Goal: Transaction & Acquisition: Obtain resource

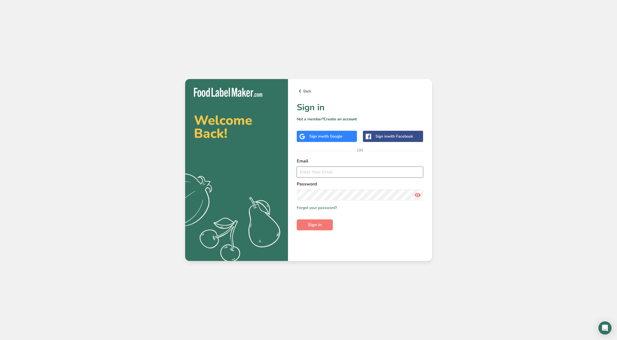
click at [334, 172] on input "email" at bounding box center [360, 172] width 127 height 11
type input "[EMAIL_ADDRESS][DOMAIN_NAME]"
click at [297, 219] on button "Sign in" at bounding box center [315, 224] width 36 height 11
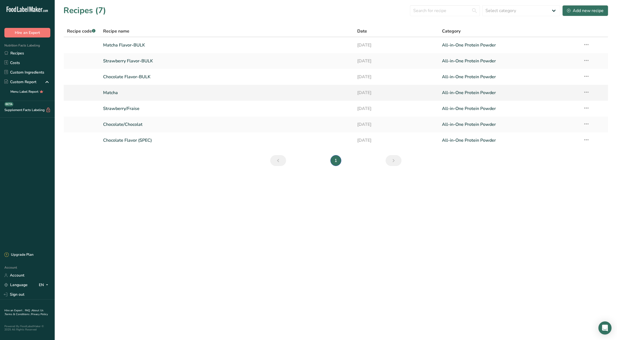
click at [109, 94] on link "Matcha" at bounding box center [227, 92] width 248 height 11
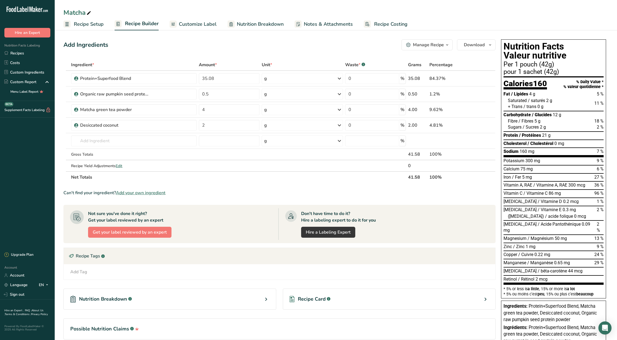
click at [206, 26] on span "Customize Label" at bounding box center [198, 24] width 38 height 7
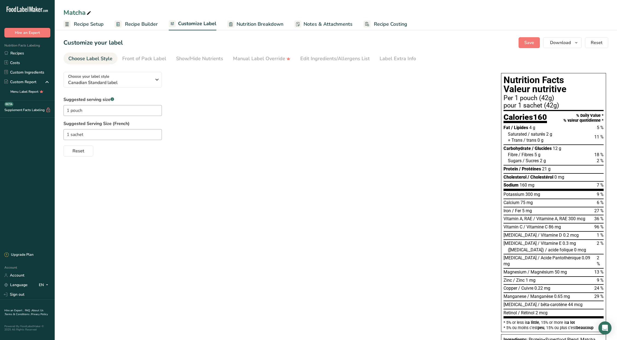
click at [140, 28] on link "Recipe Builder" at bounding box center [136, 24] width 43 height 12
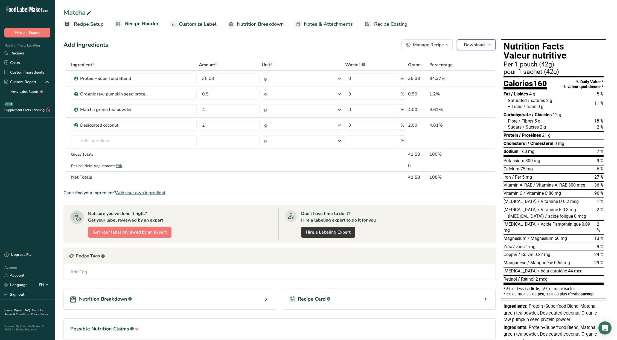
click at [473, 47] on span "Download" at bounding box center [474, 45] width 21 height 7
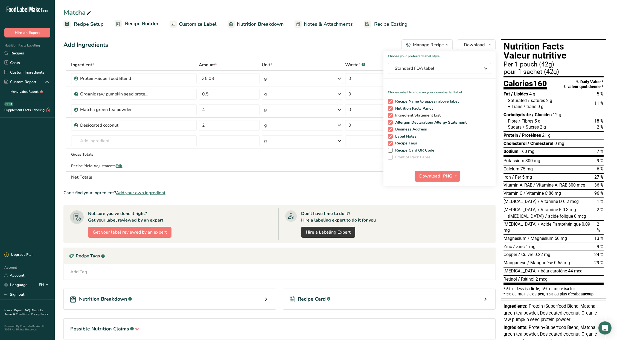
click at [422, 115] on span "Ingredient Statement List" at bounding box center [417, 115] width 48 height 5
click at [392, 115] on input "Ingredient Statement List" at bounding box center [390, 116] width 4 height 4
checkbox input "false"
click at [417, 125] on span "Allergen Declaration/ Allergy Statement" at bounding box center [430, 122] width 74 height 5
click at [392, 124] on input "Allergen Declaration/ Allergy Statement" at bounding box center [390, 123] width 4 height 4
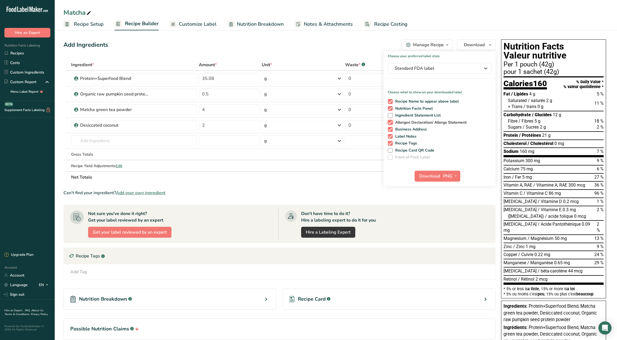
checkbox input "false"
click at [412, 134] on span "Label Notes" at bounding box center [405, 136] width 24 height 5
click at [392, 135] on input "Label Notes" at bounding box center [390, 137] width 4 height 4
checkbox input "false"
click at [412, 132] on div "Recipe Name to appear above label Nutrition Facts Panel Ingredient Statement Li…" at bounding box center [440, 128] width 112 height 63
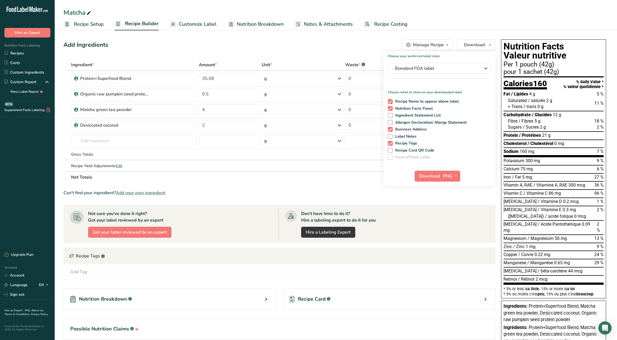
click at [415, 131] on span "Business Address" at bounding box center [410, 129] width 34 height 5
click at [392, 131] on input "Business Address" at bounding box center [390, 130] width 4 height 4
checkbox input "false"
click at [409, 145] on span "Recipe Tags" at bounding box center [405, 143] width 25 height 5
click at [392, 145] on input "Recipe Tags" at bounding box center [390, 143] width 4 height 4
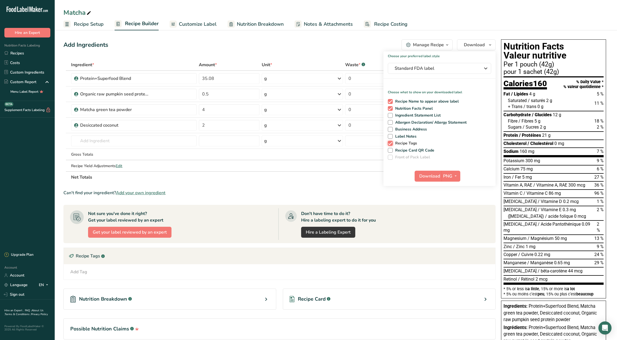
checkbox input "false"
click at [431, 64] on button "Standard FDA label" at bounding box center [439, 68] width 103 height 11
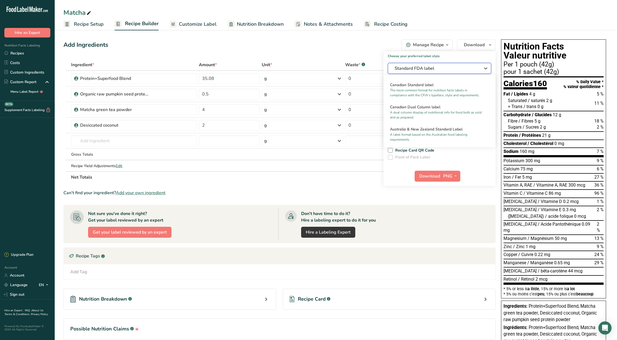
scroll to position [219, 0]
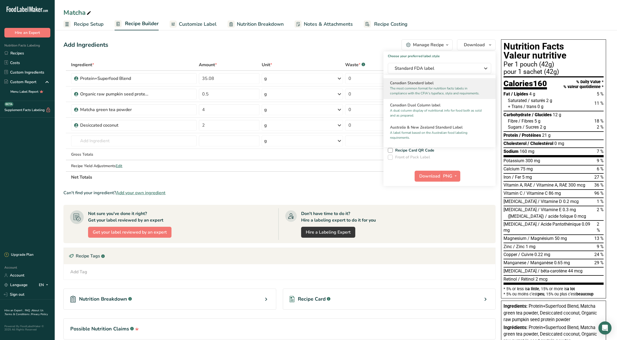
click at [425, 96] on p "The most common format for nutrition facts labels in compliance with the CFIA's…" at bounding box center [437, 91] width 94 height 10
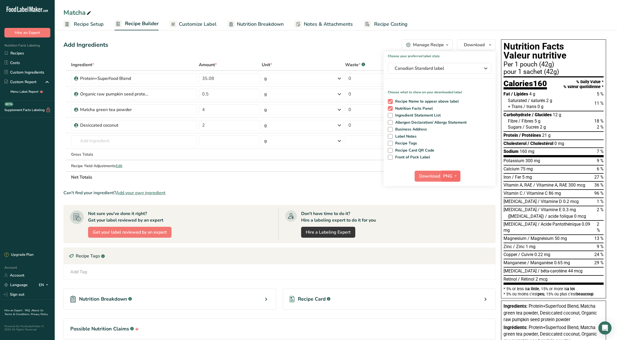
click at [453, 175] on span "button" at bounding box center [456, 176] width 7 height 7
click at [450, 203] on link "SVG" at bounding box center [452, 205] width 18 height 9
click at [428, 178] on span "Download" at bounding box center [430, 176] width 21 height 7
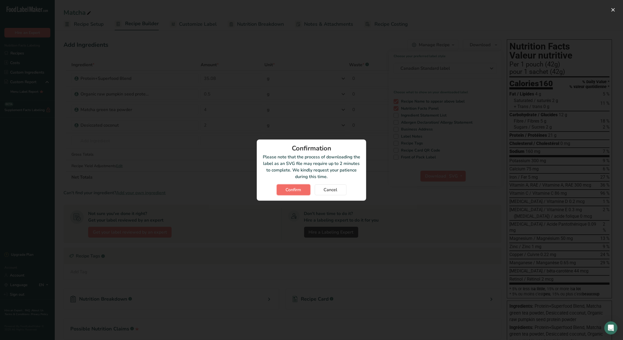
click at [302, 188] on button "Confirm" at bounding box center [294, 189] width 34 height 11
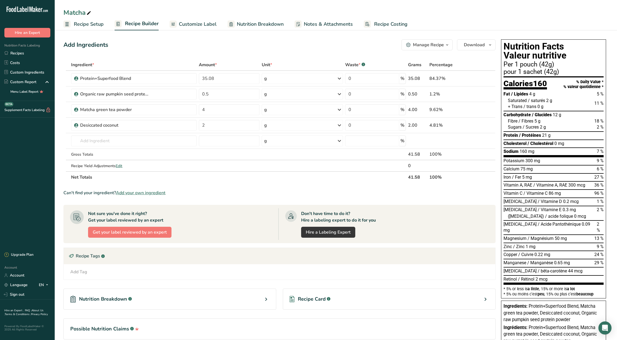
drag, startPoint x: 31, startPoint y: 52, endPoint x: 174, endPoint y: 61, distance: 143.2
click at [31, 52] on link "Recipes" at bounding box center [27, 53] width 55 height 10
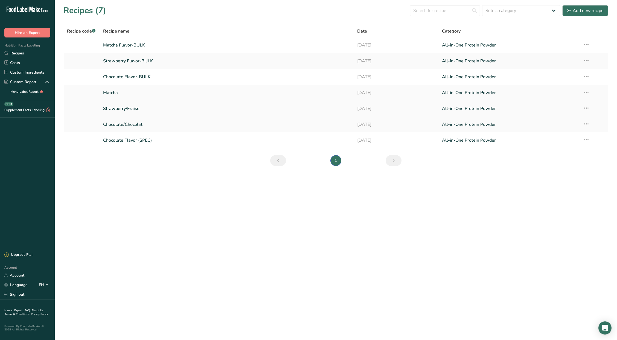
click at [120, 109] on link "Strawberry/Fraise" at bounding box center [227, 108] width 248 height 11
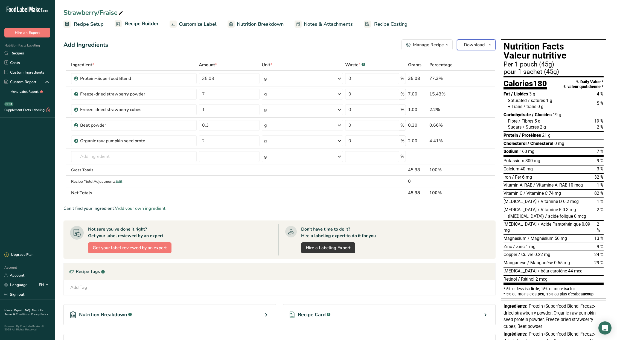
click at [478, 49] on button "Download" at bounding box center [476, 44] width 39 height 11
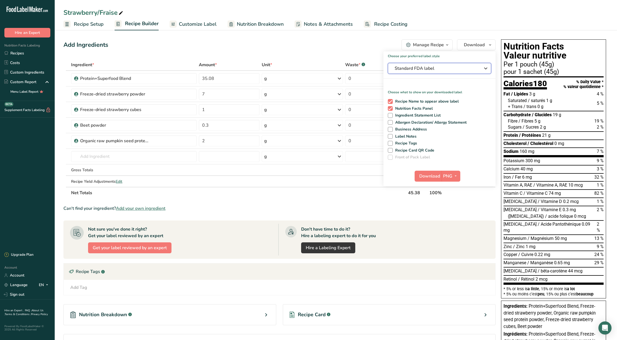
click at [445, 69] on span "Standard FDA label" at bounding box center [436, 68] width 82 height 7
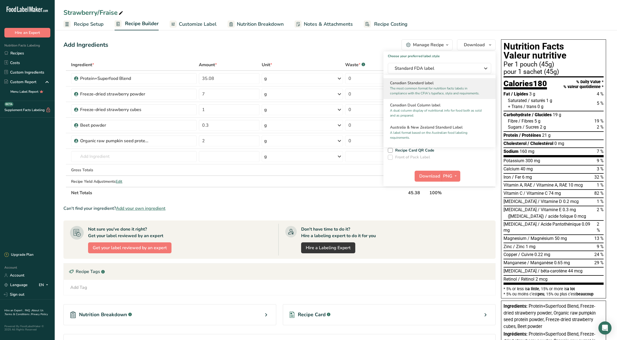
click at [429, 96] on p "The most common format for nutrition facts labels in compliance with the CFIA's…" at bounding box center [437, 91] width 94 height 10
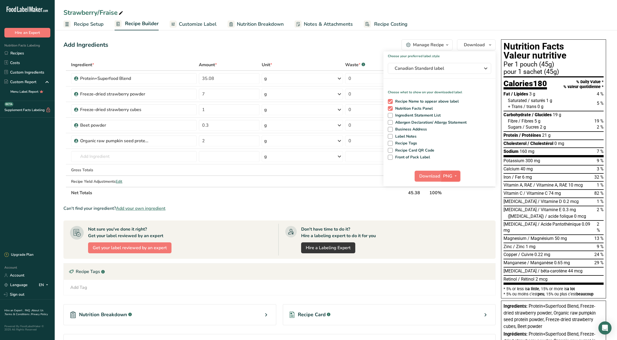
click at [452, 178] on span "PNG" at bounding box center [447, 176] width 9 height 7
click at [453, 203] on link "SVG" at bounding box center [452, 205] width 18 height 9
click at [427, 177] on span "Download" at bounding box center [430, 176] width 21 height 7
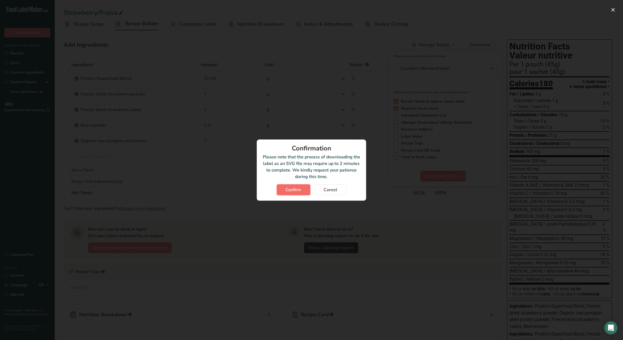
click at [293, 193] on button "Confirm" at bounding box center [294, 189] width 34 height 11
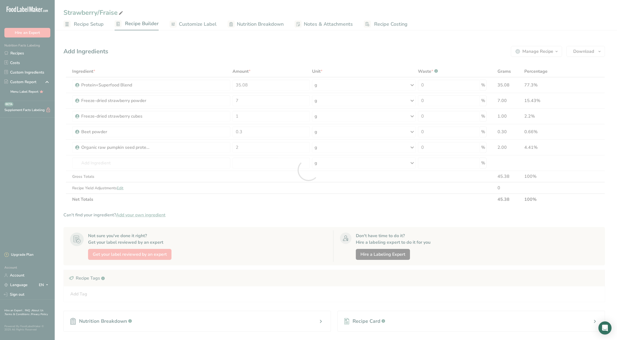
scroll to position [0, 0]
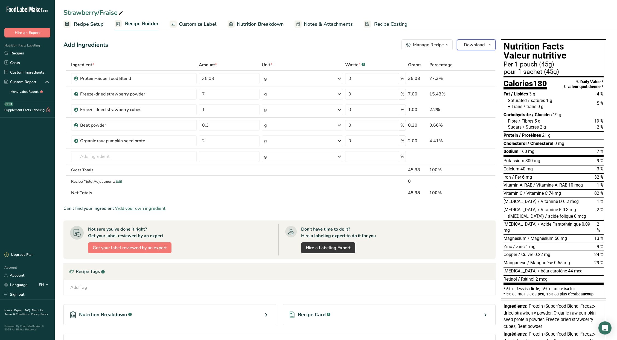
click at [473, 46] on span "Download" at bounding box center [474, 45] width 21 height 7
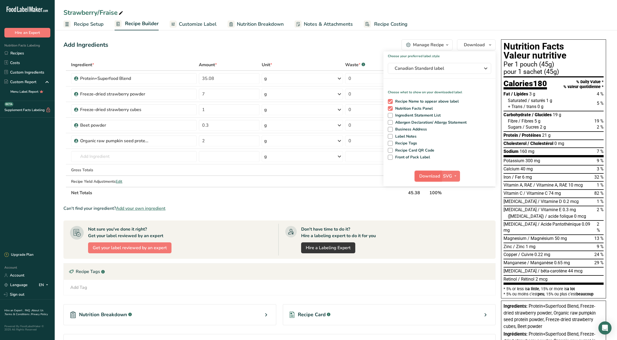
click at [430, 178] on span "Download" at bounding box center [430, 176] width 21 height 7
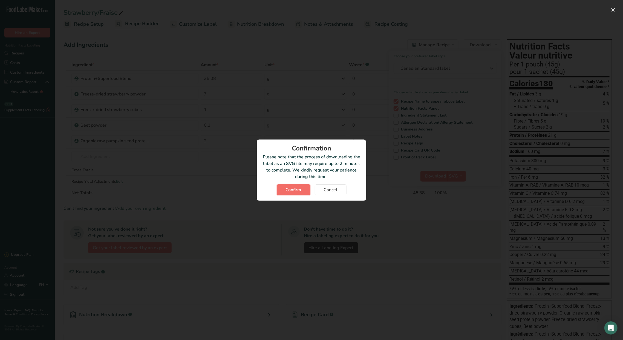
click at [296, 192] on span "Confirm" at bounding box center [294, 190] width 16 height 7
